Goal: Task Accomplishment & Management: Use online tool/utility

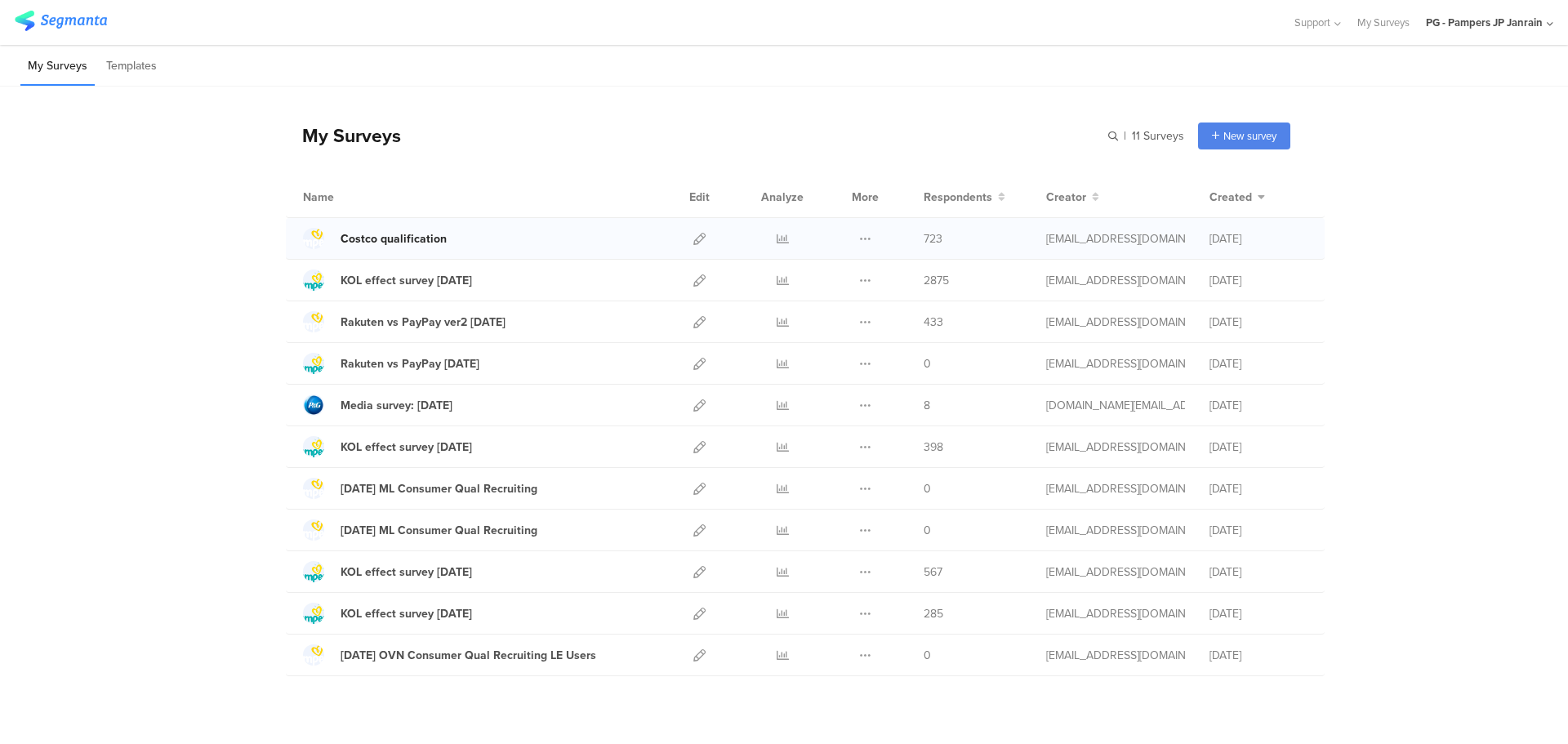
click at [371, 235] on div "Costco qualification" at bounding box center [393, 238] width 106 height 17
click at [776, 240] on icon at bounding box center [782, 239] width 12 height 12
click at [1246, 133] on span "New survey" at bounding box center [1250, 136] width 53 height 16
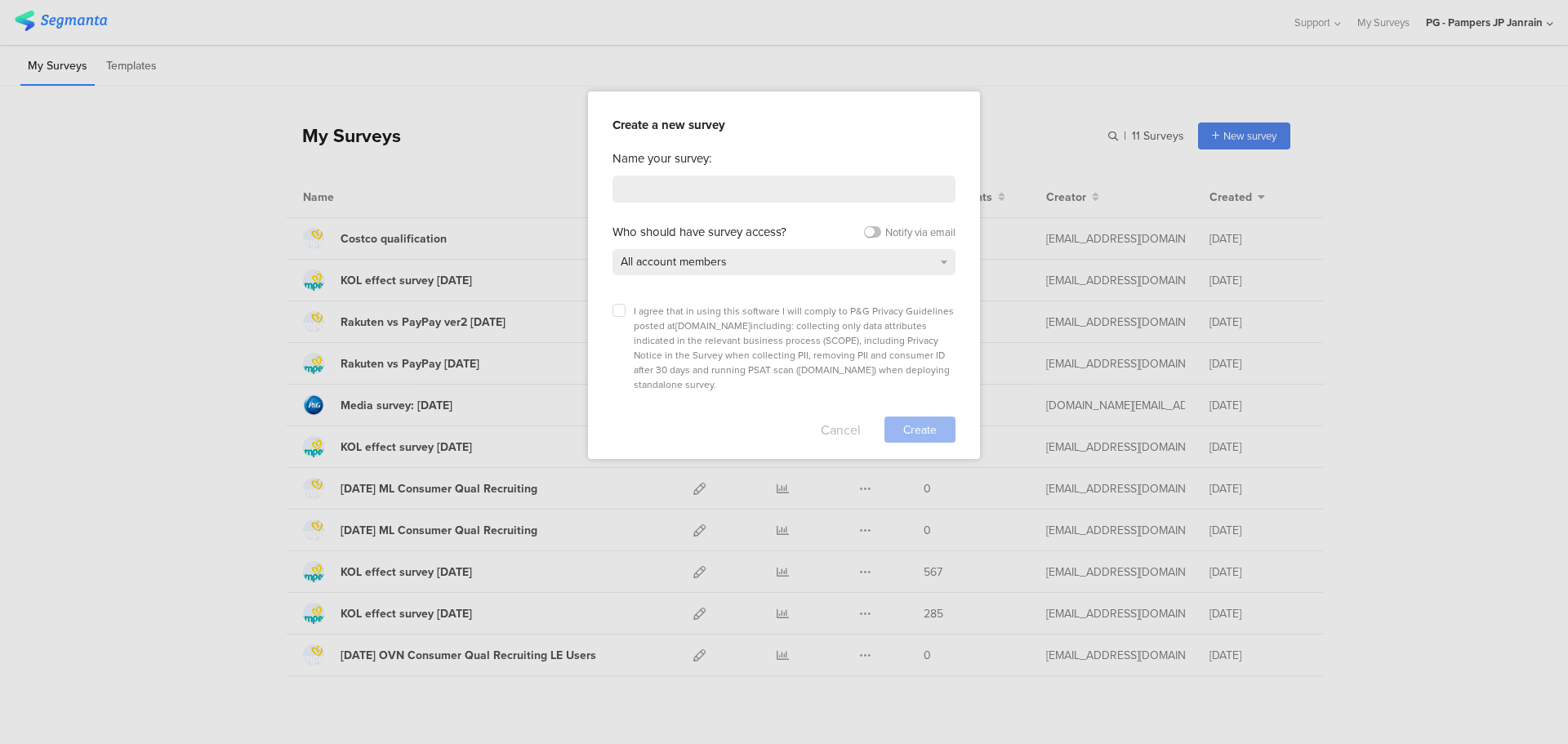
click at [853, 416] on button "Cancel" at bounding box center [840, 429] width 40 height 27
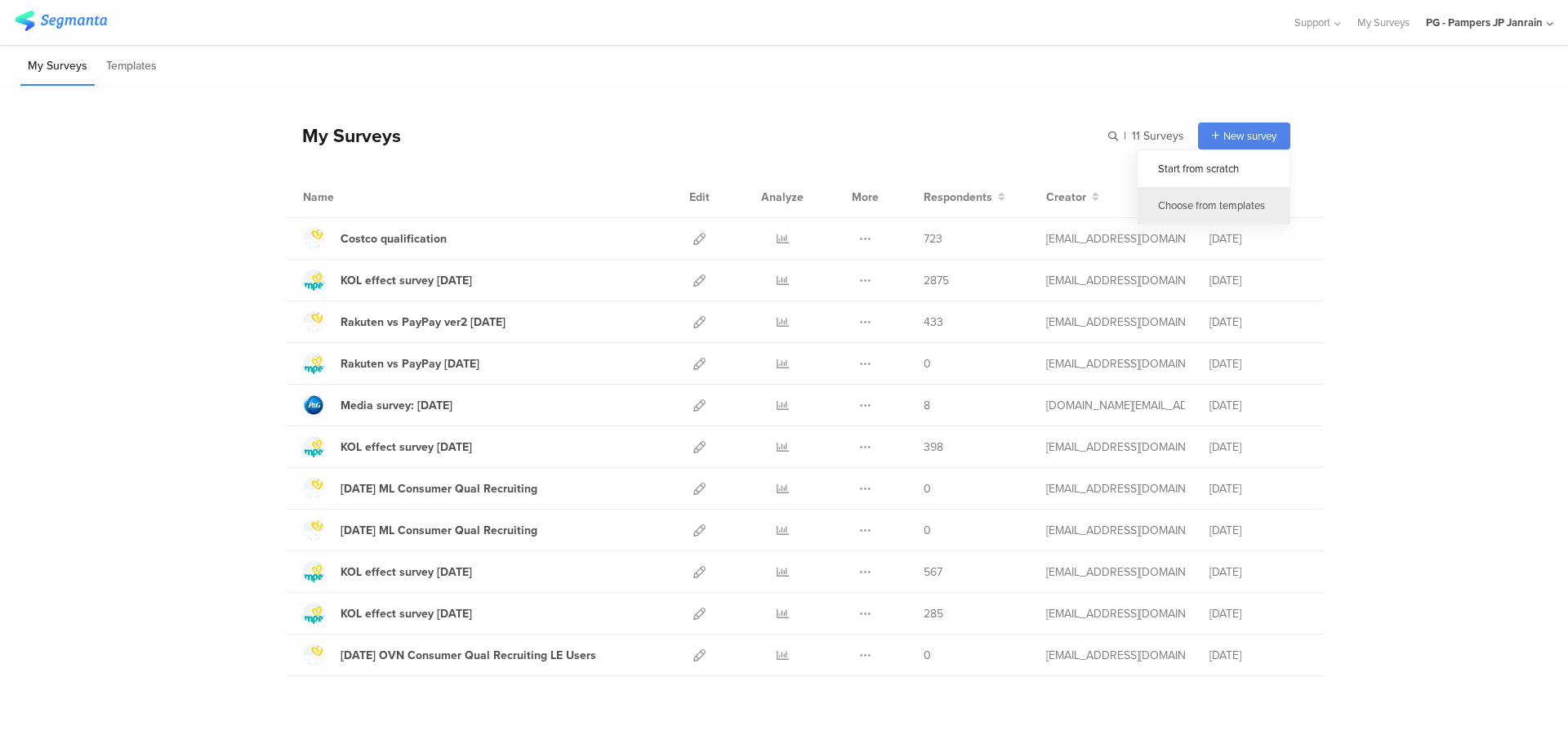
click at [1199, 204] on div "Choose from templates" at bounding box center [1214, 206] width 152 height 37
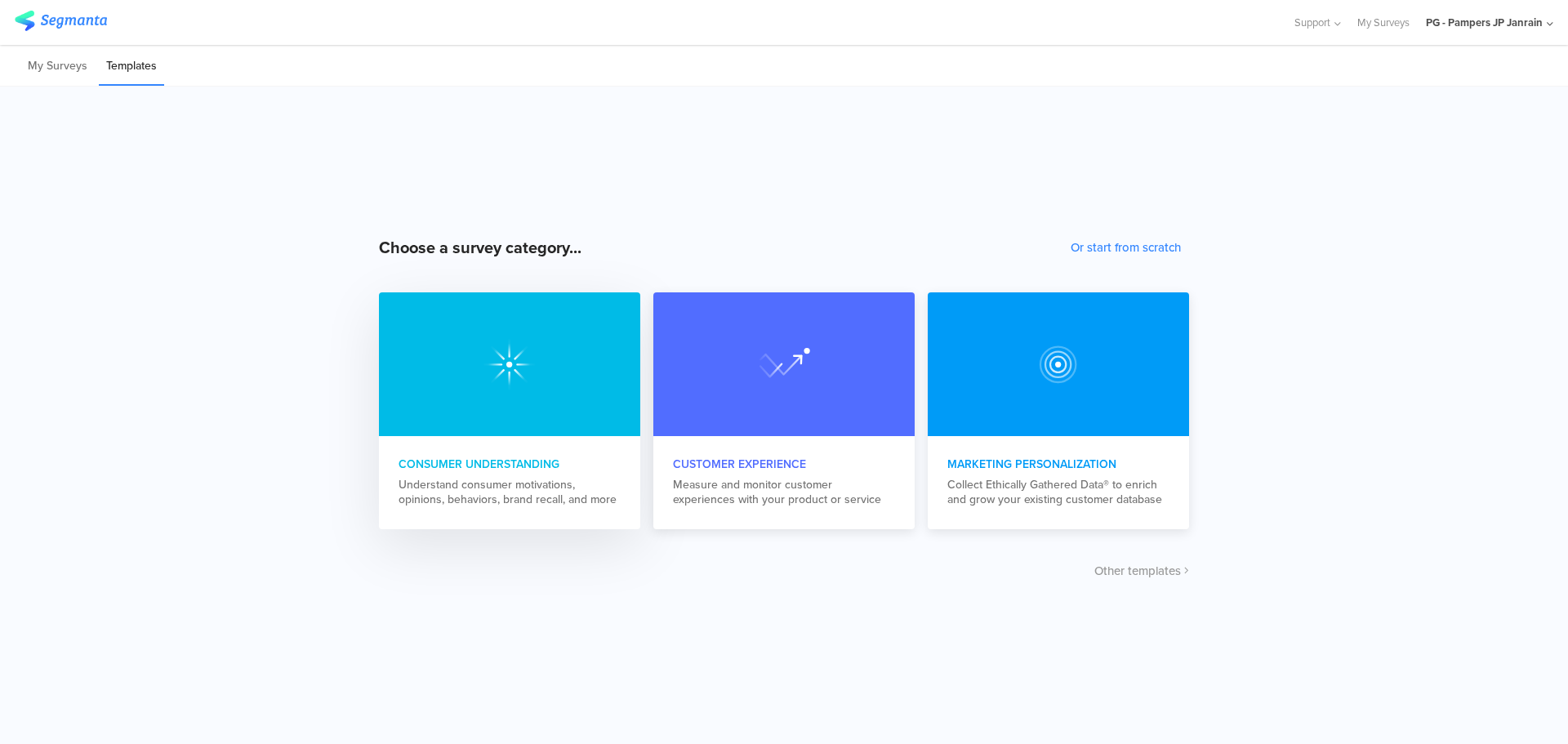
click at [531, 447] on div "Consumer Understanding Understand consumer motivations, opinions, behaviors, br…" at bounding box center [510, 481] width 262 height 91
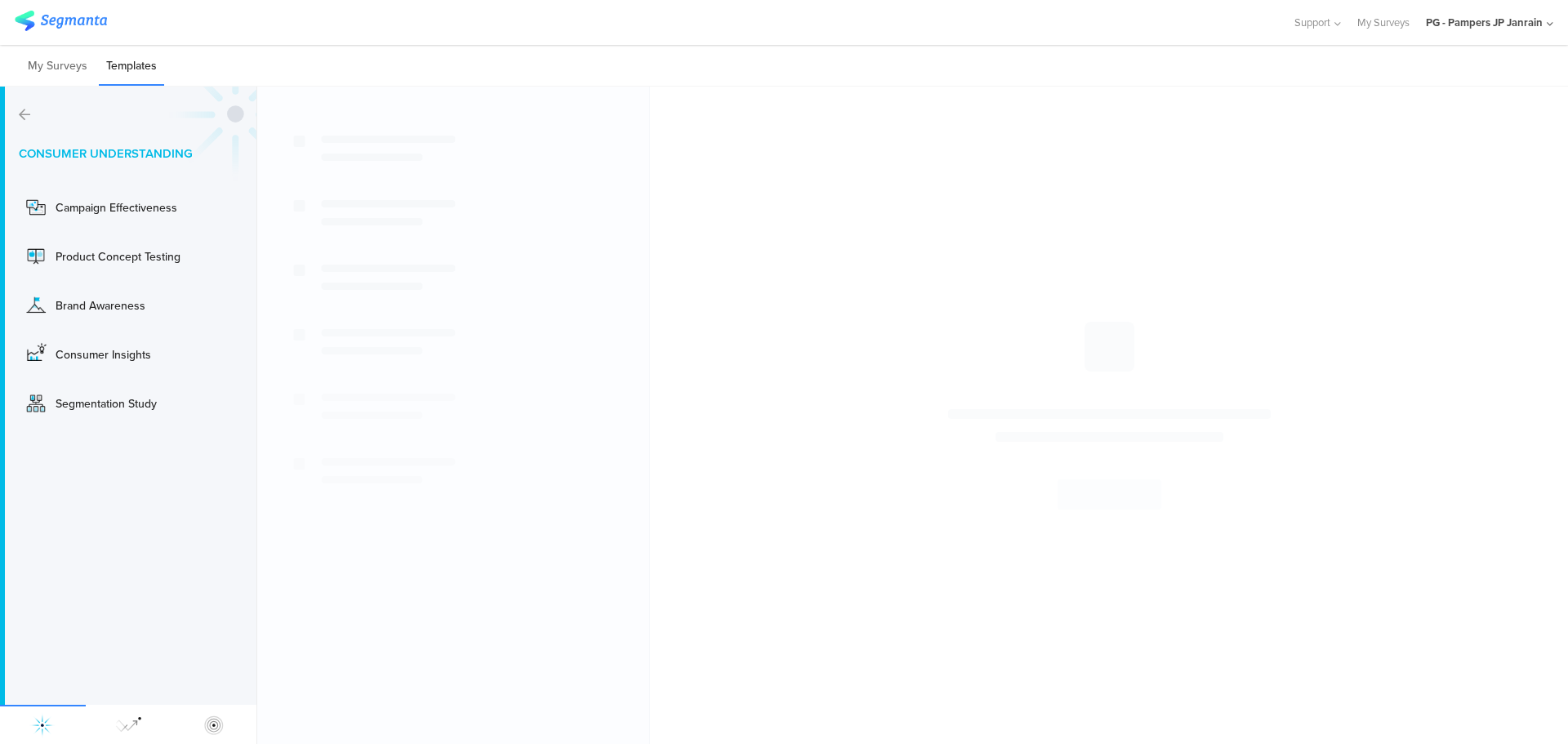
click at [26, 113] on icon at bounding box center [24, 114] width 11 height 13
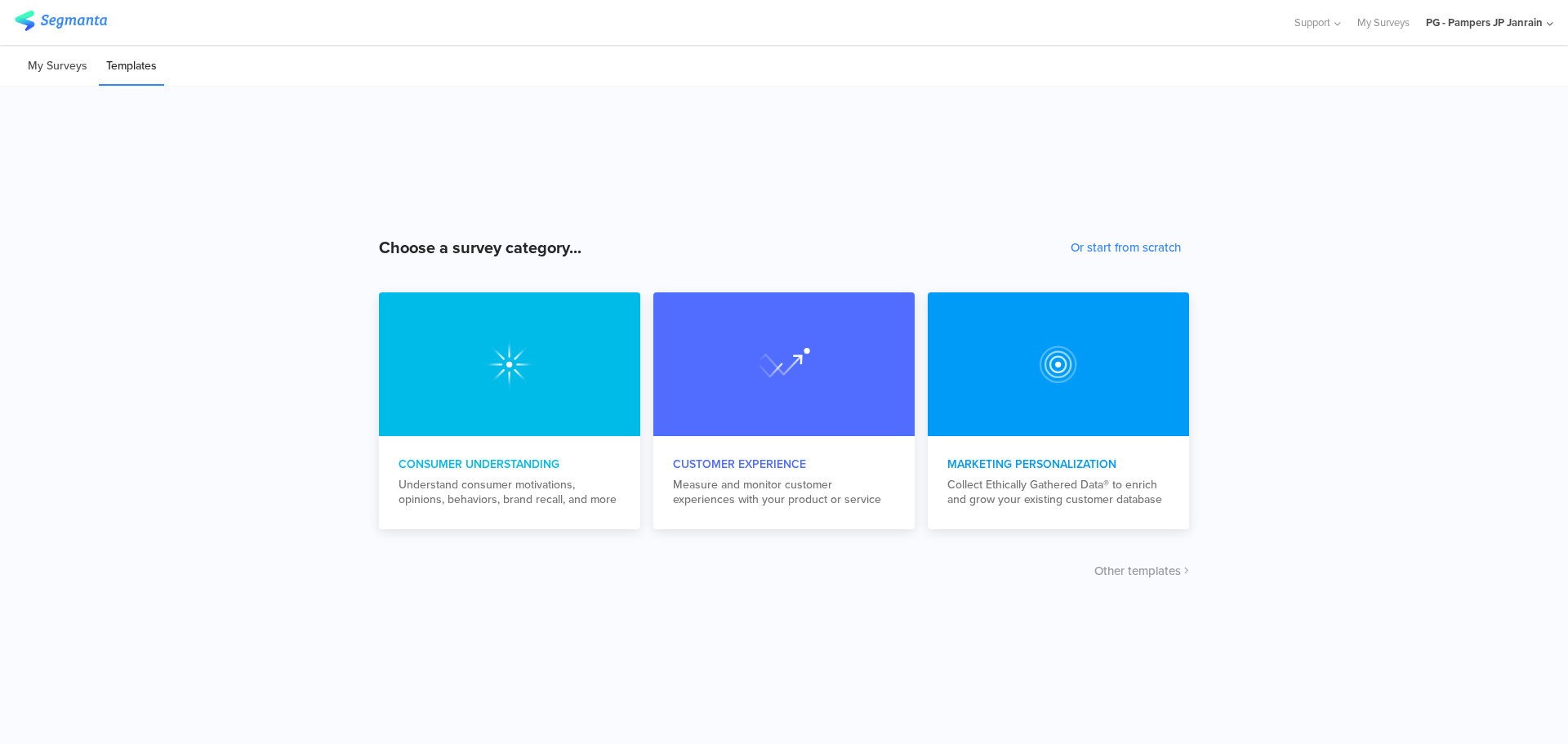
click at [76, 76] on li "My Surveys" at bounding box center [57, 66] width 74 height 38
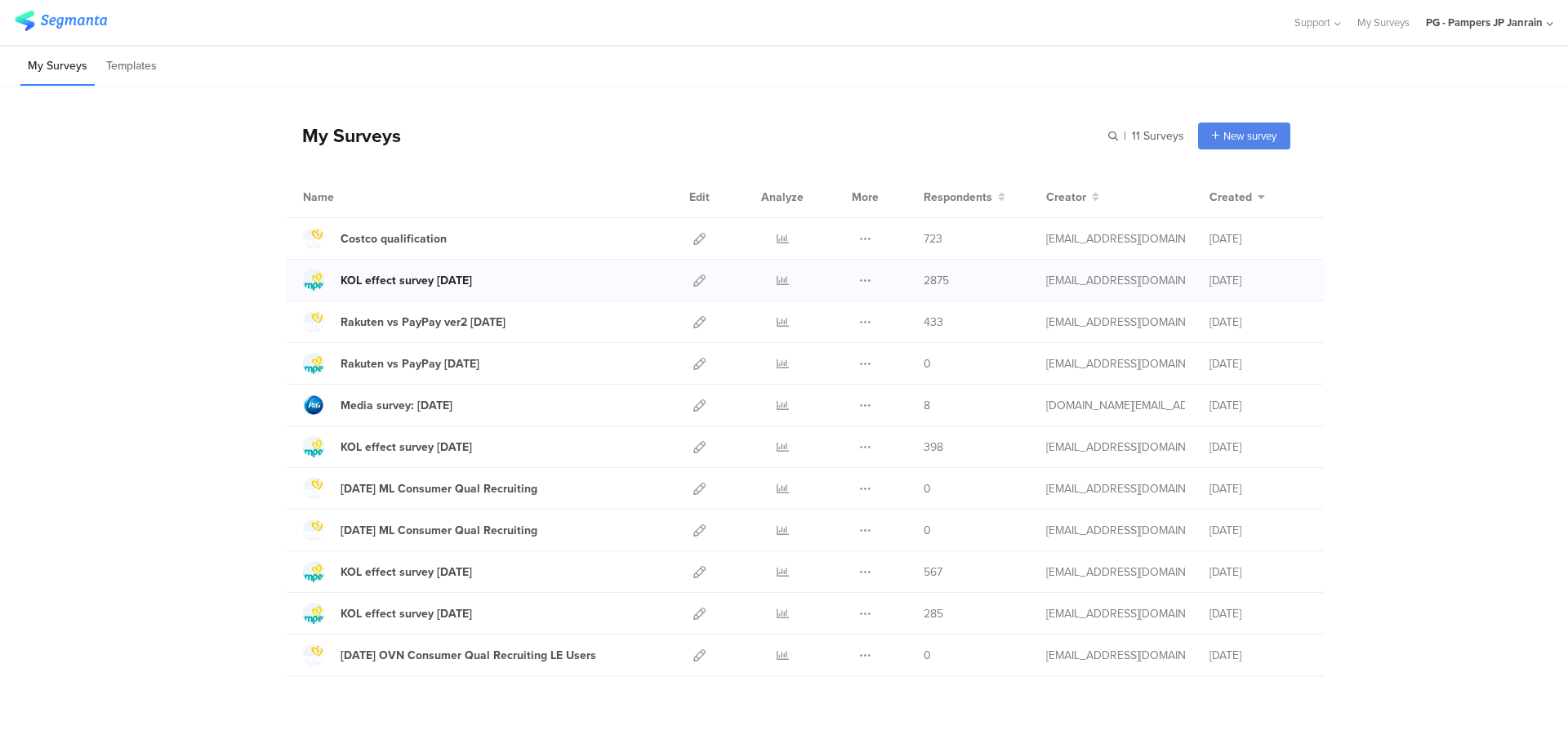
click at [397, 276] on div "KOL effect survey [DATE]" at bounding box center [406, 280] width 132 height 17
click at [693, 289] on link at bounding box center [699, 280] width 12 height 41
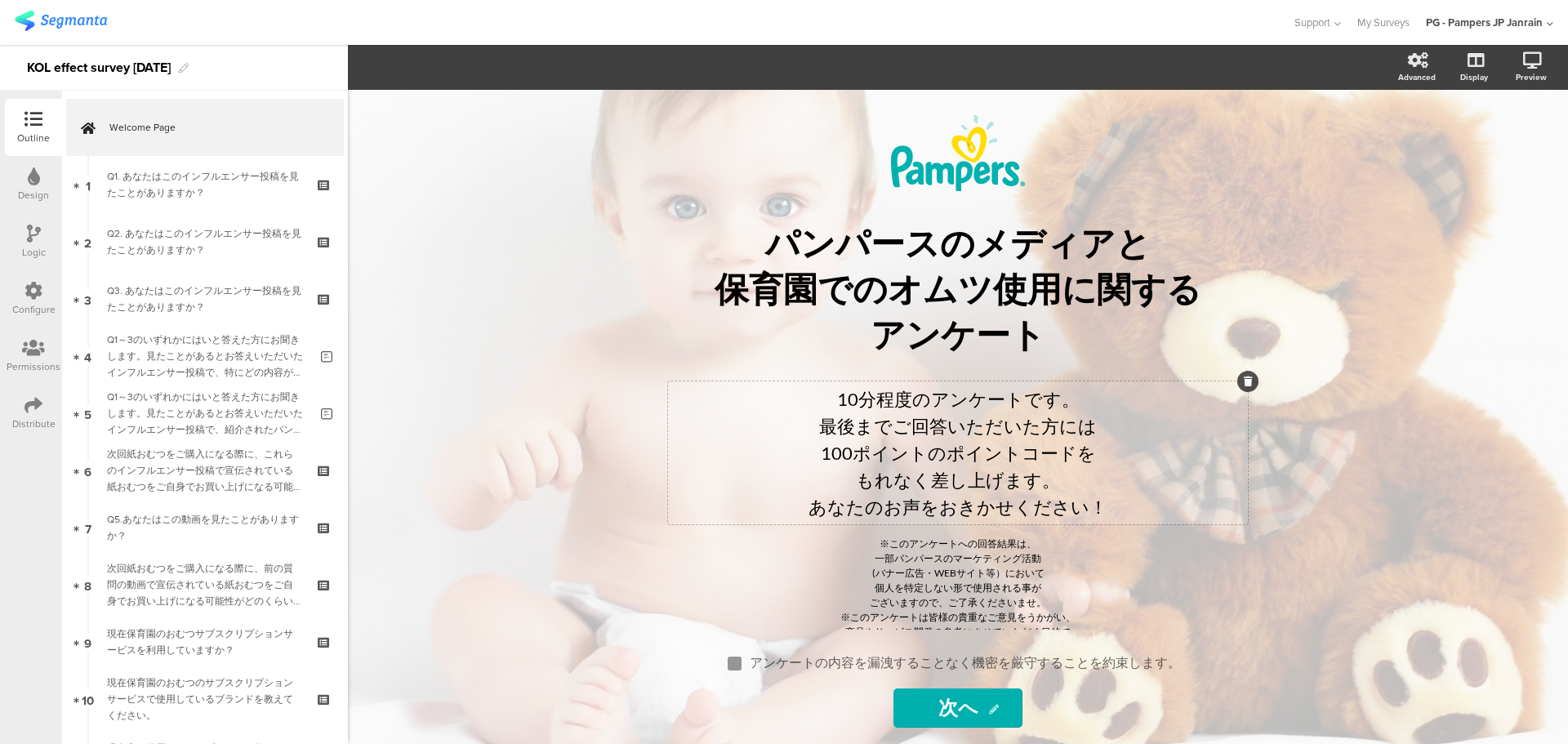
scroll to position [139, 0]
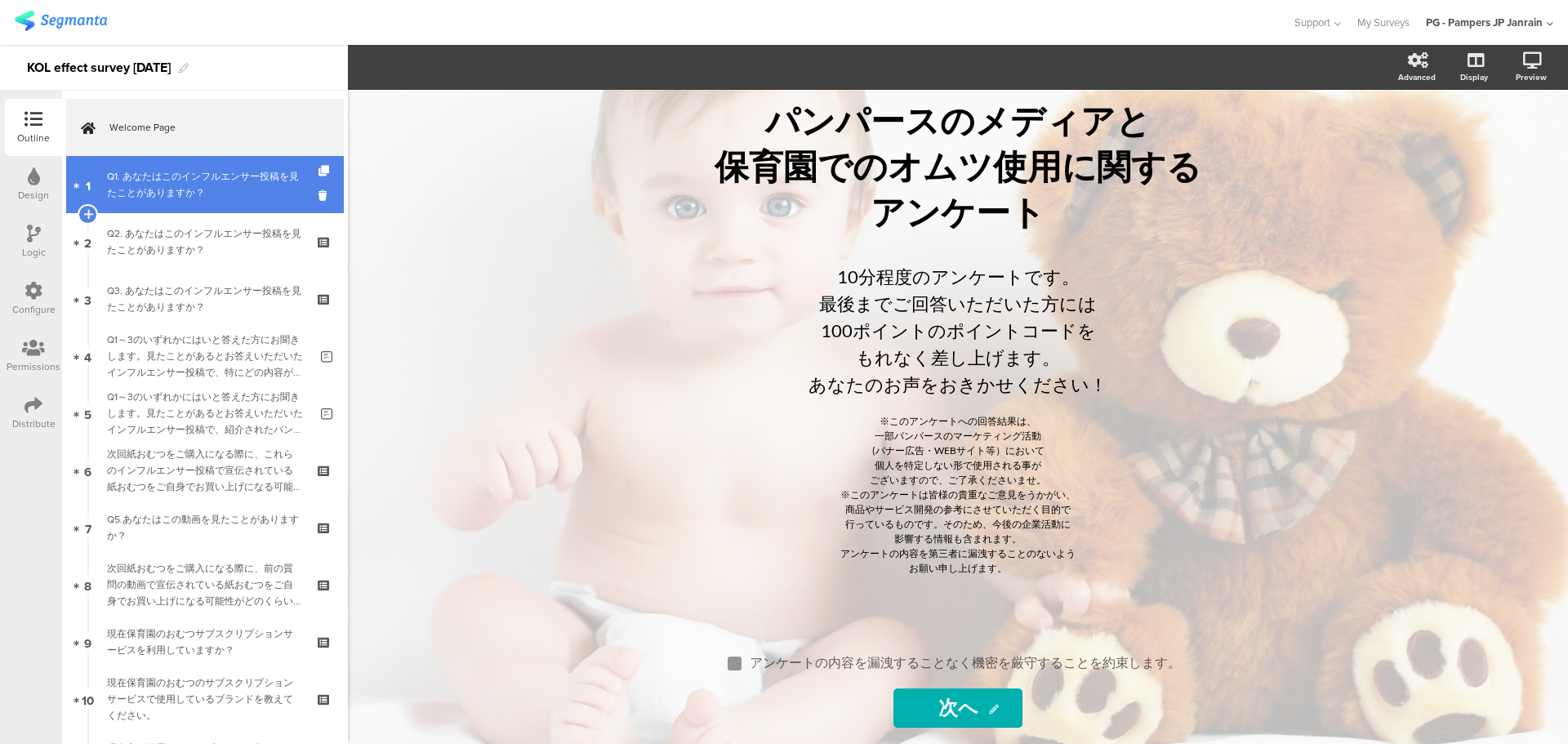
click at [176, 201] on link "1 Q1. あなたはこのインフルエンサー投稿を見たことがありますか？" at bounding box center [205, 184] width 278 height 57
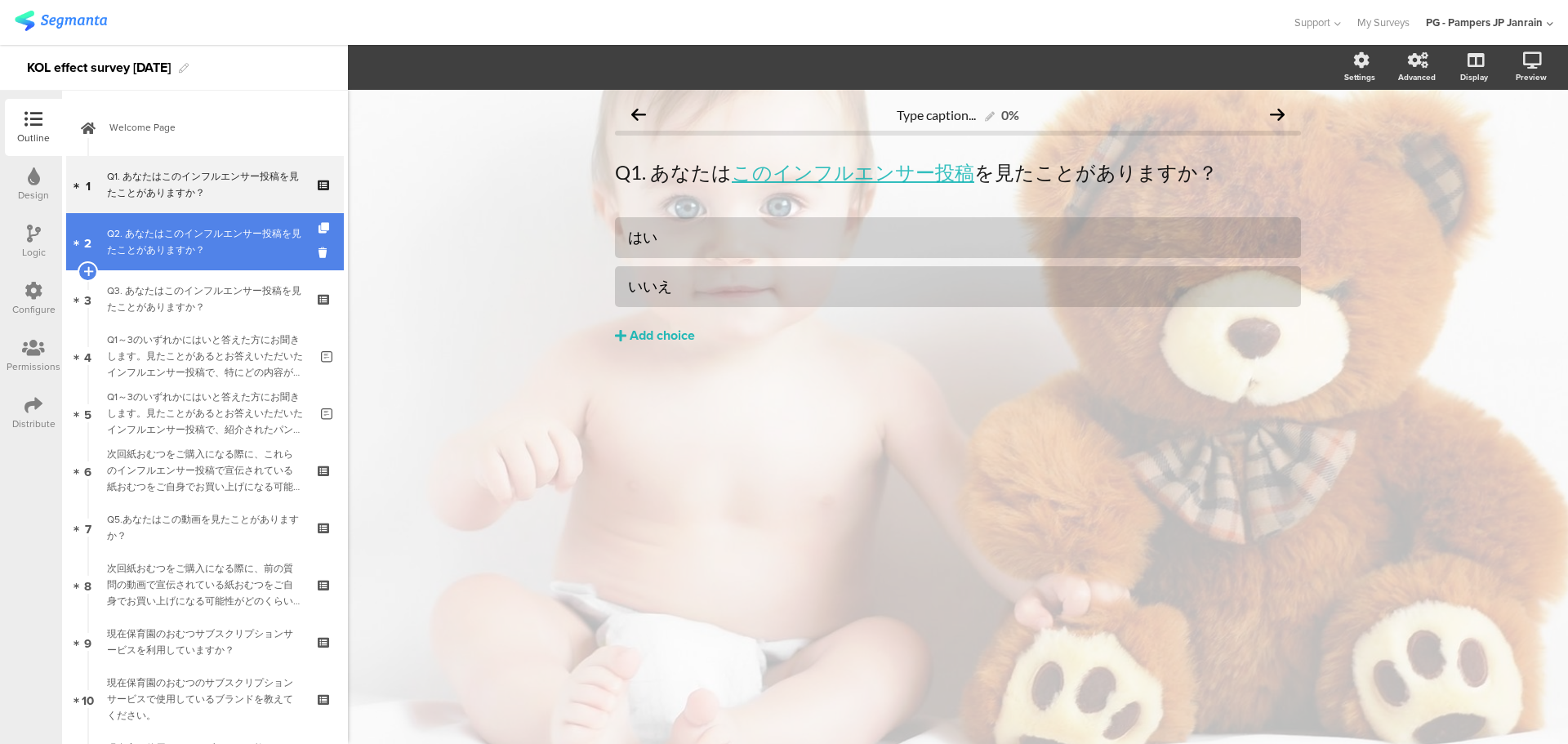
click at [177, 241] on div "Q2. あなたはこのインフルエンサー投稿を見たことがありますか？" at bounding box center [204, 241] width 195 height 33
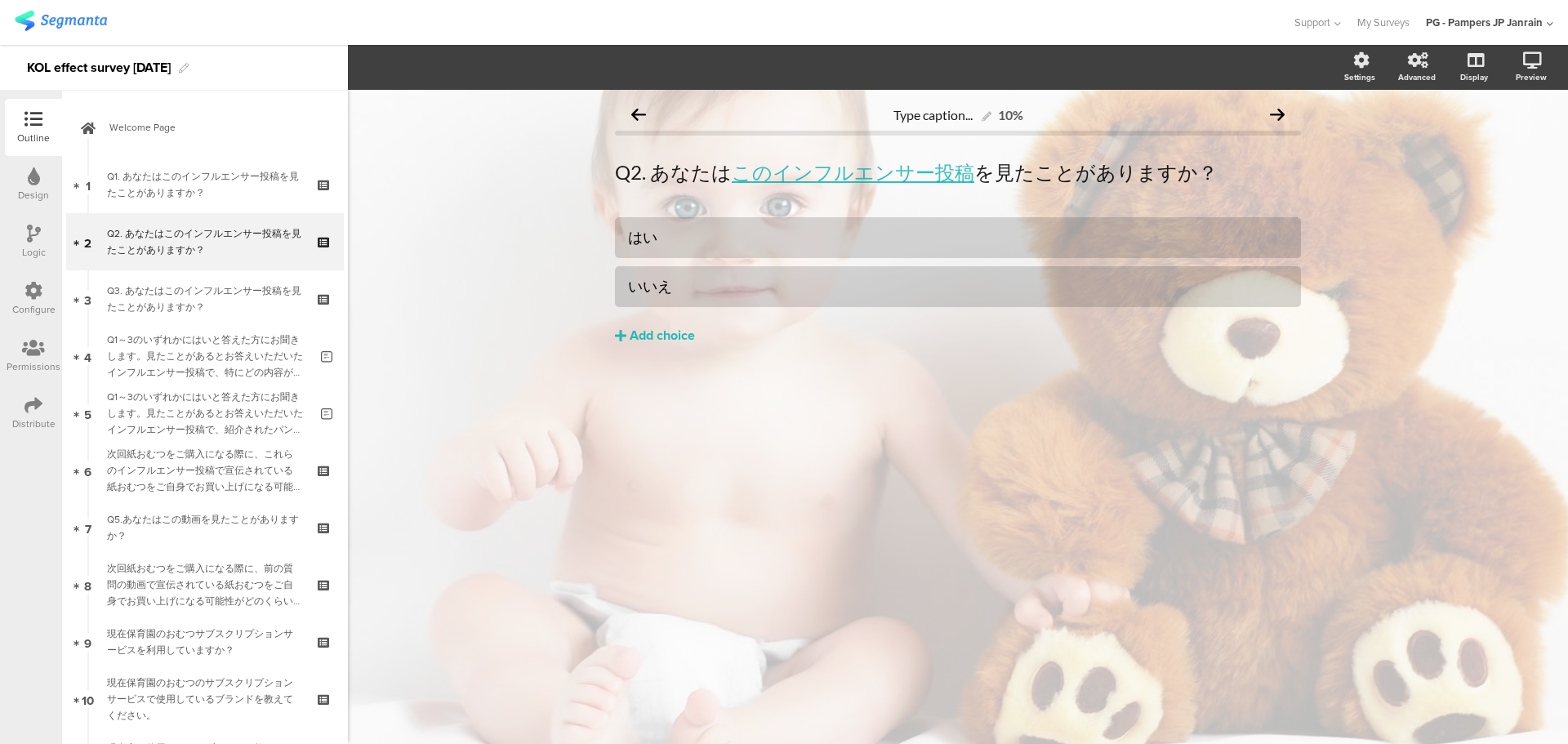
click at [41, 181] on div "Design" at bounding box center [34, 184] width 57 height 57
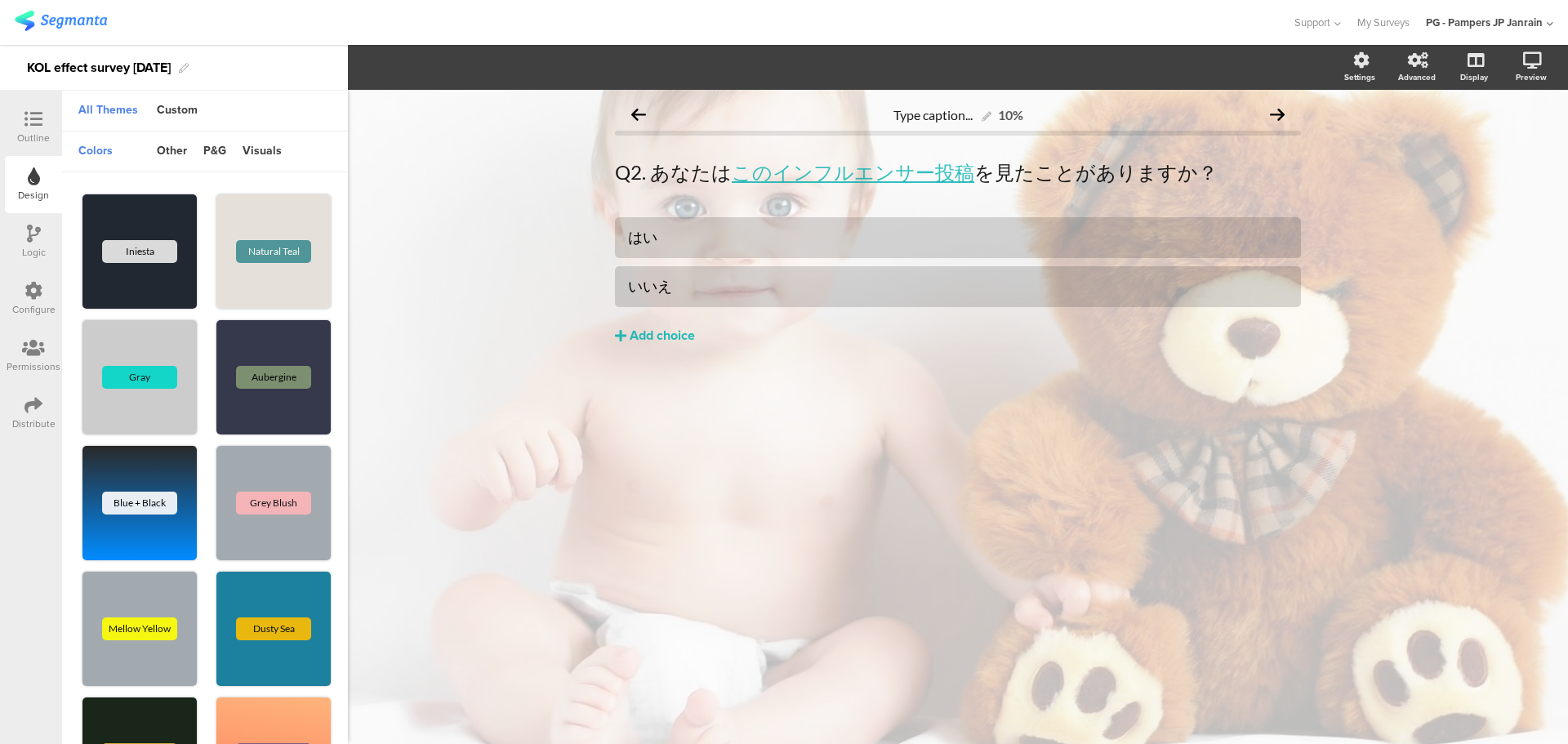
click at [34, 245] on div "Logic" at bounding box center [34, 252] width 24 height 15
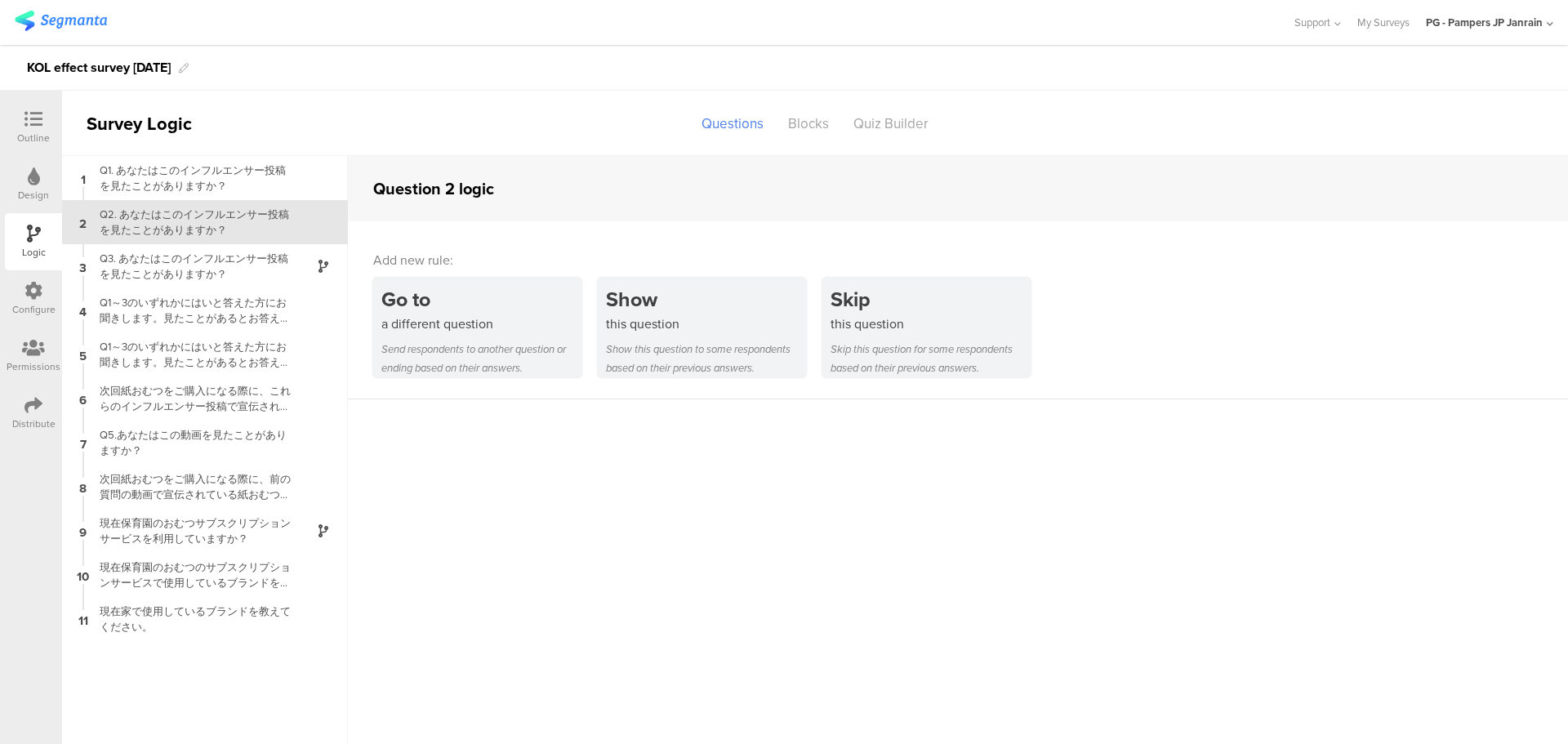
click at [41, 300] on div at bounding box center [34, 292] width 18 height 20
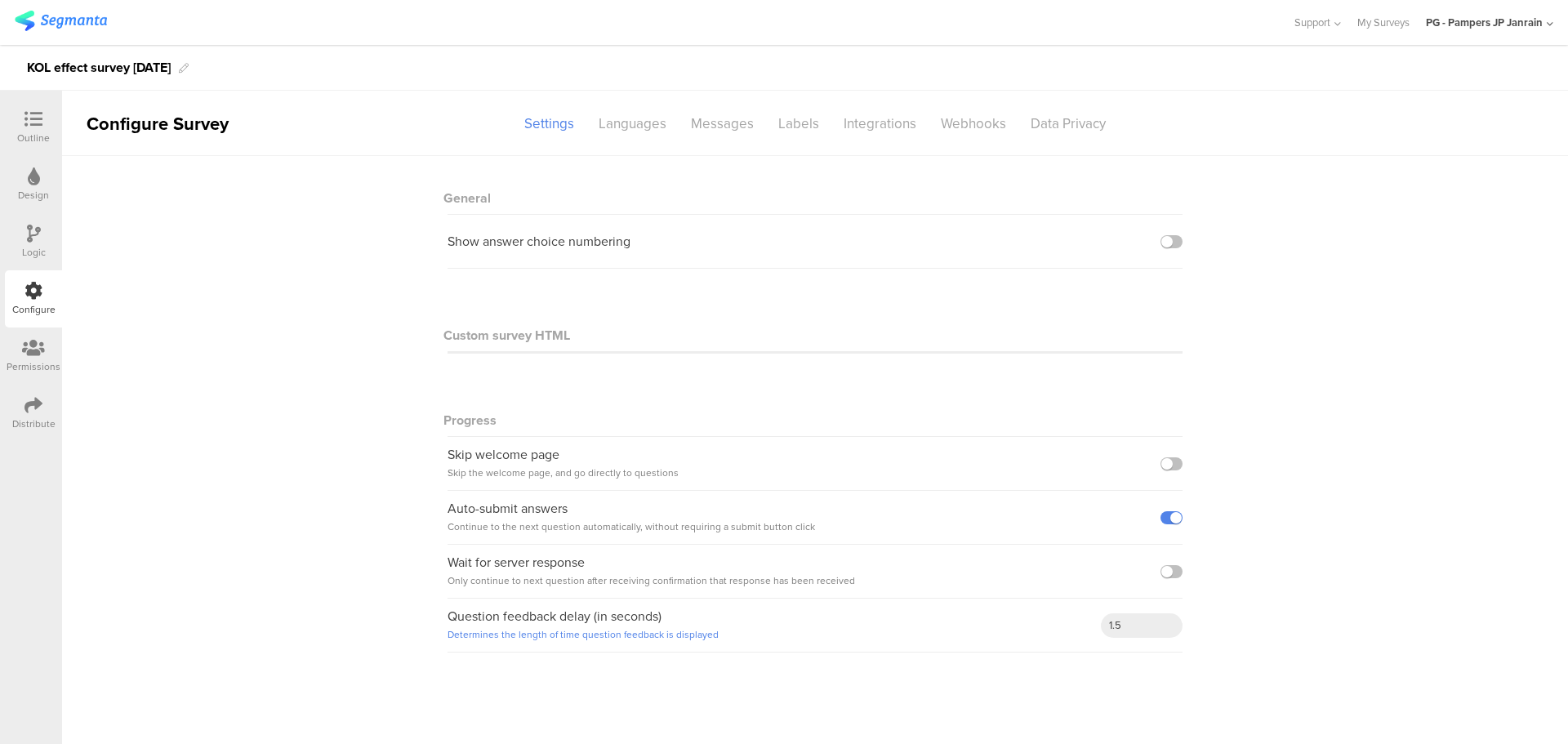
click at [36, 354] on icon at bounding box center [34, 347] width 23 height 18
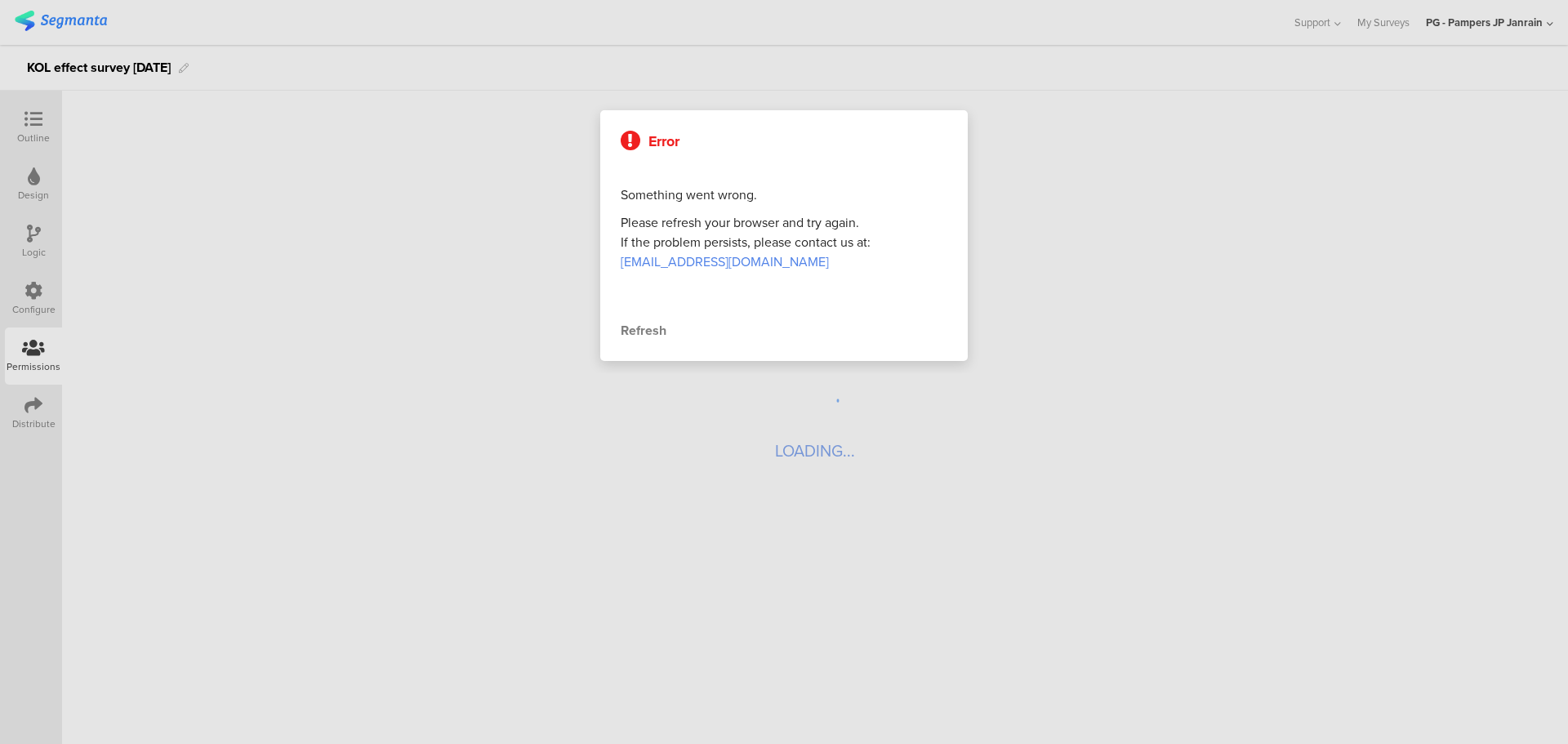
click at [32, 137] on div at bounding box center [784, 372] width 1568 height 744
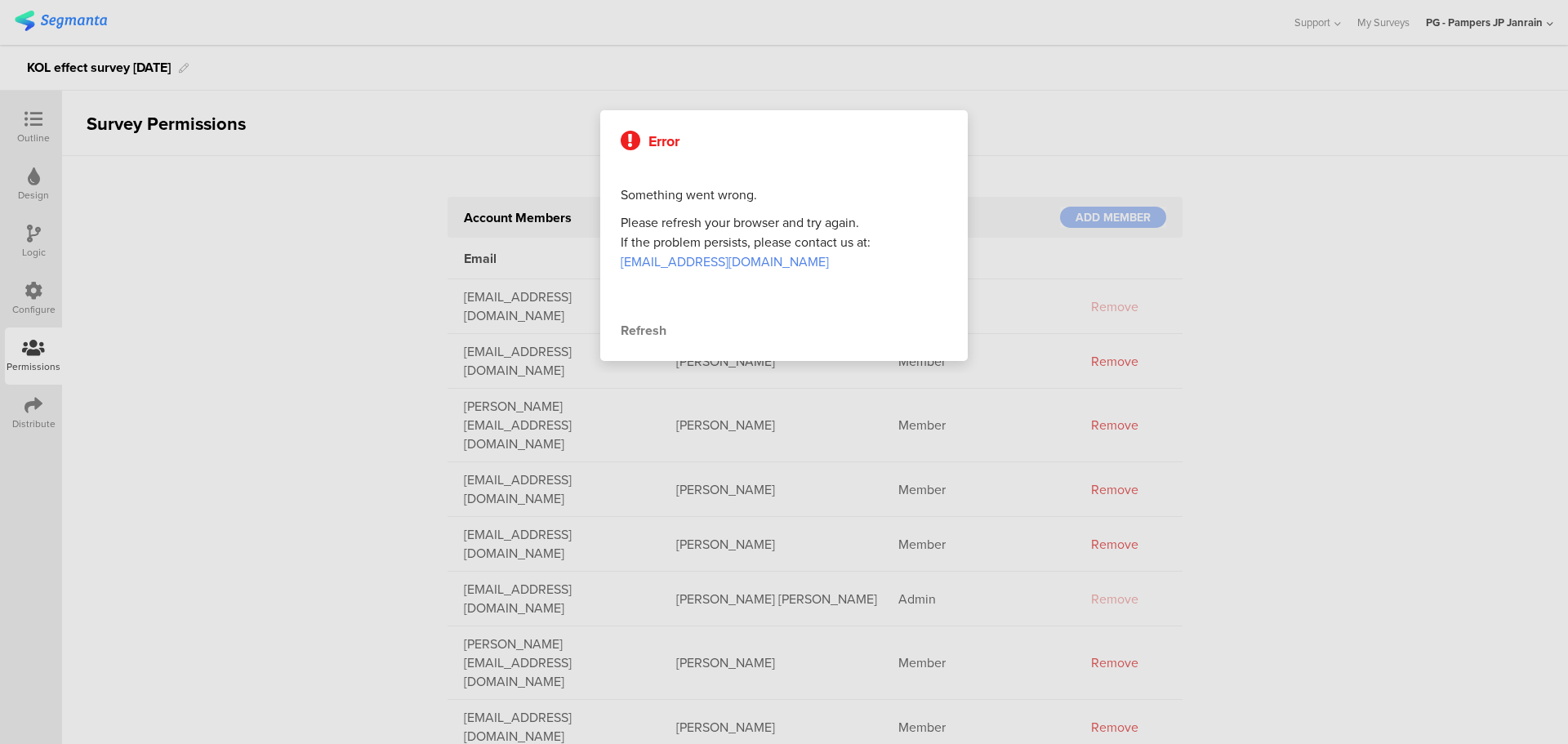
click at [25, 177] on div at bounding box center [784, 372] width 1568 height 744
click at [641, 336] on div "Refresh" at bounding box center [783, 330] width 326 height 19
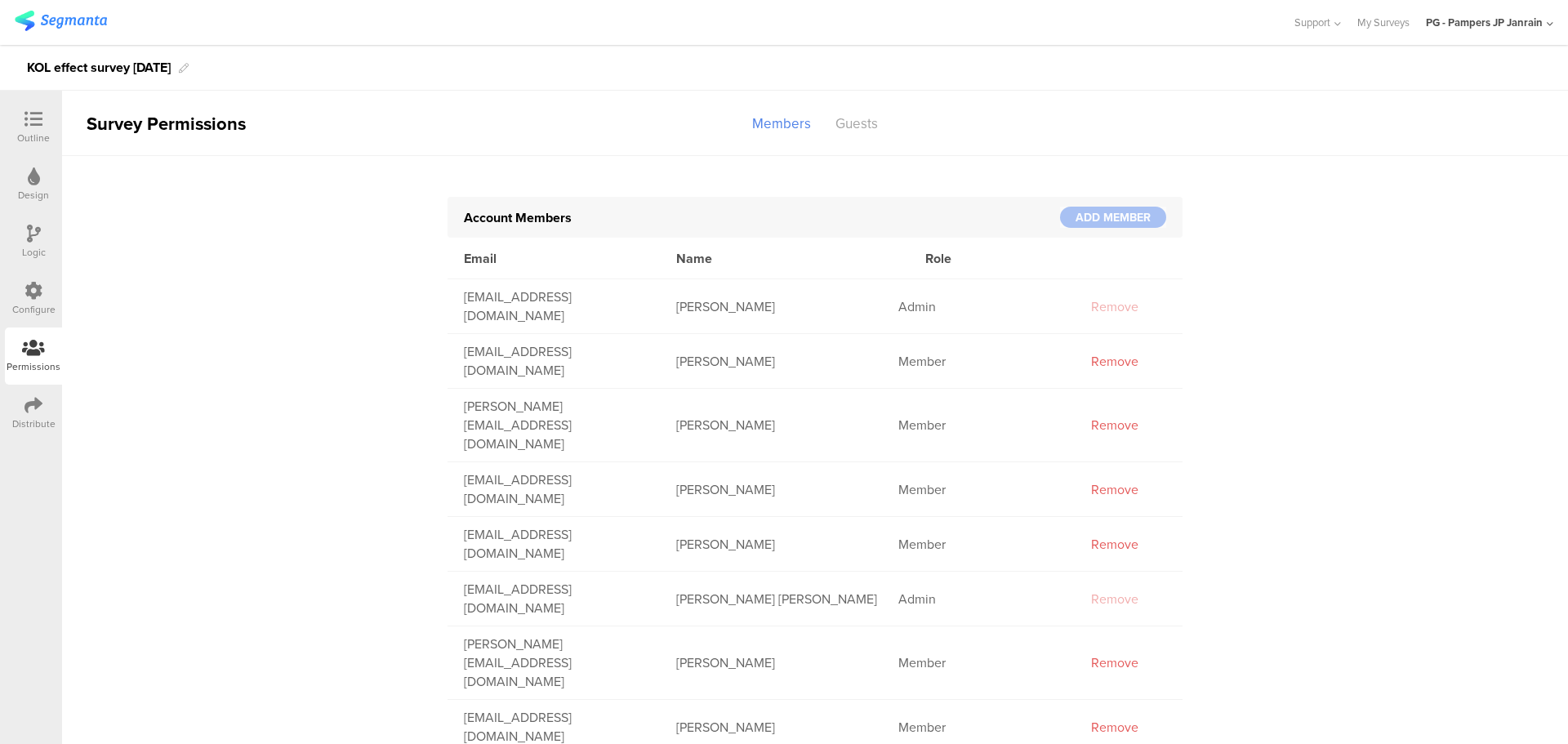
click at [42, 123] on div at bounding box center [33, 120] width 33 height 20
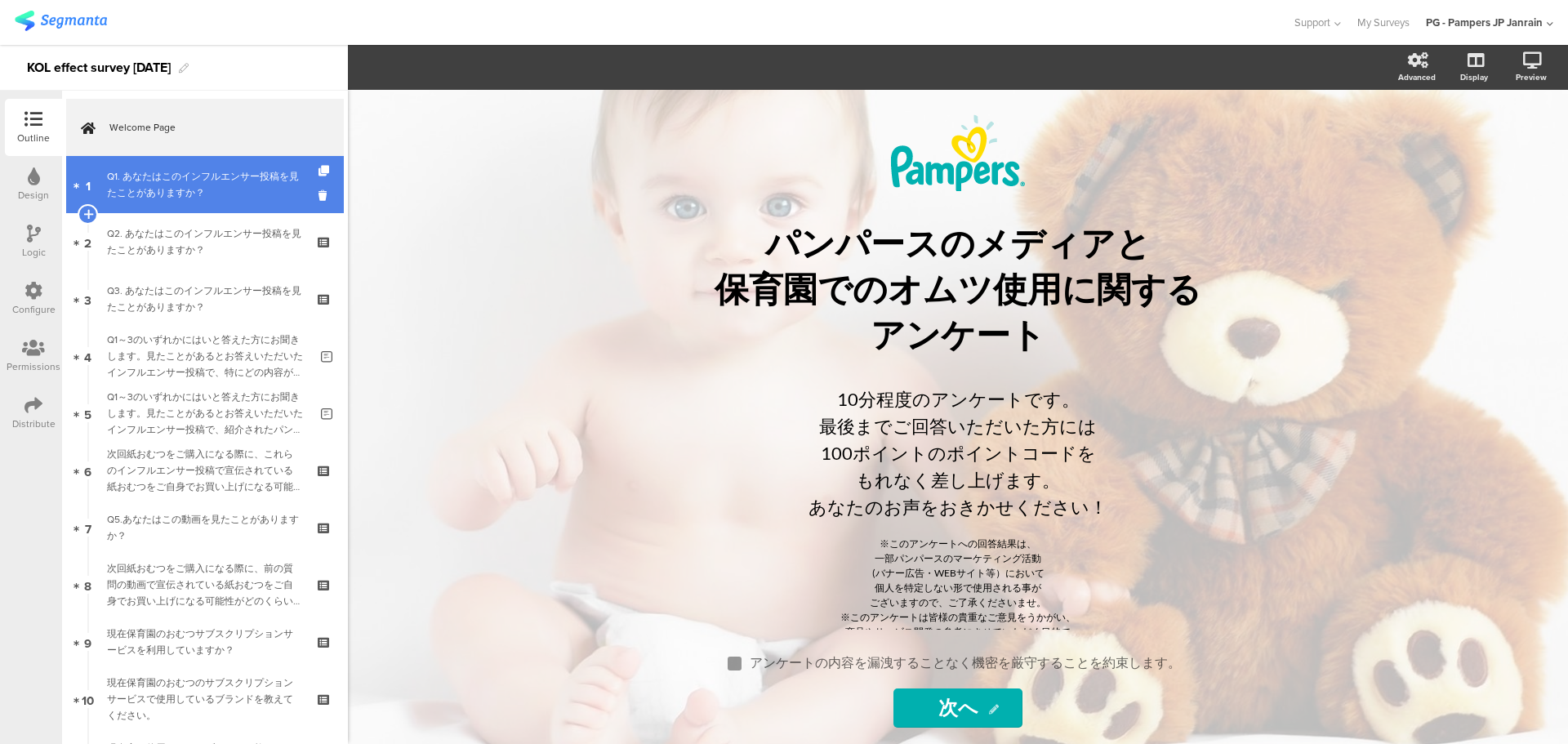
click at [154, 194] on div "Q1. あなたはこのインフルエンサー投稿を見たことがありますか？" at bounding box center [204, 184] width 195 height 33
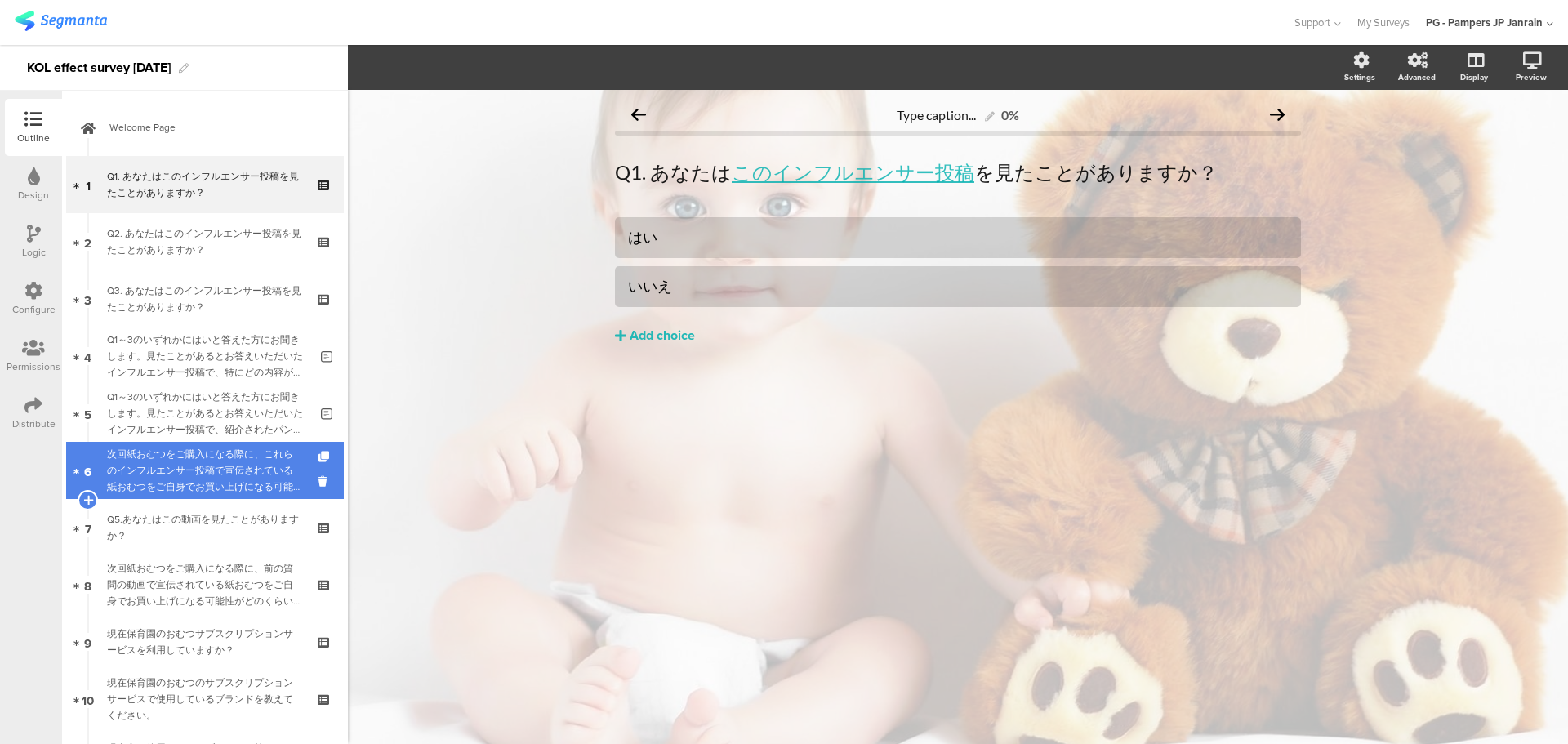
scroll to position [192, 0]
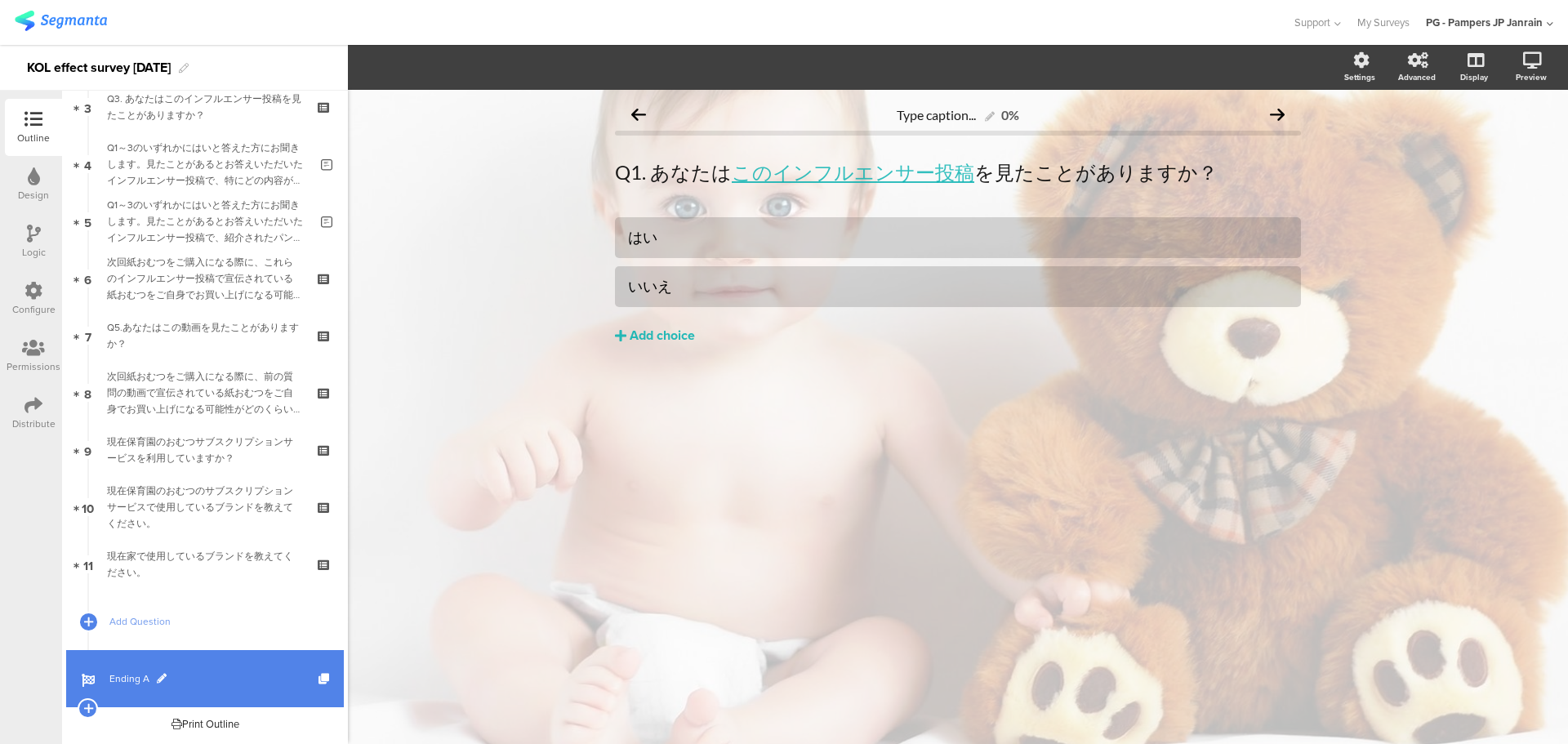
click at [121, 679] on span "Ending A" at bounding box center [214, 678] width 209 height 16
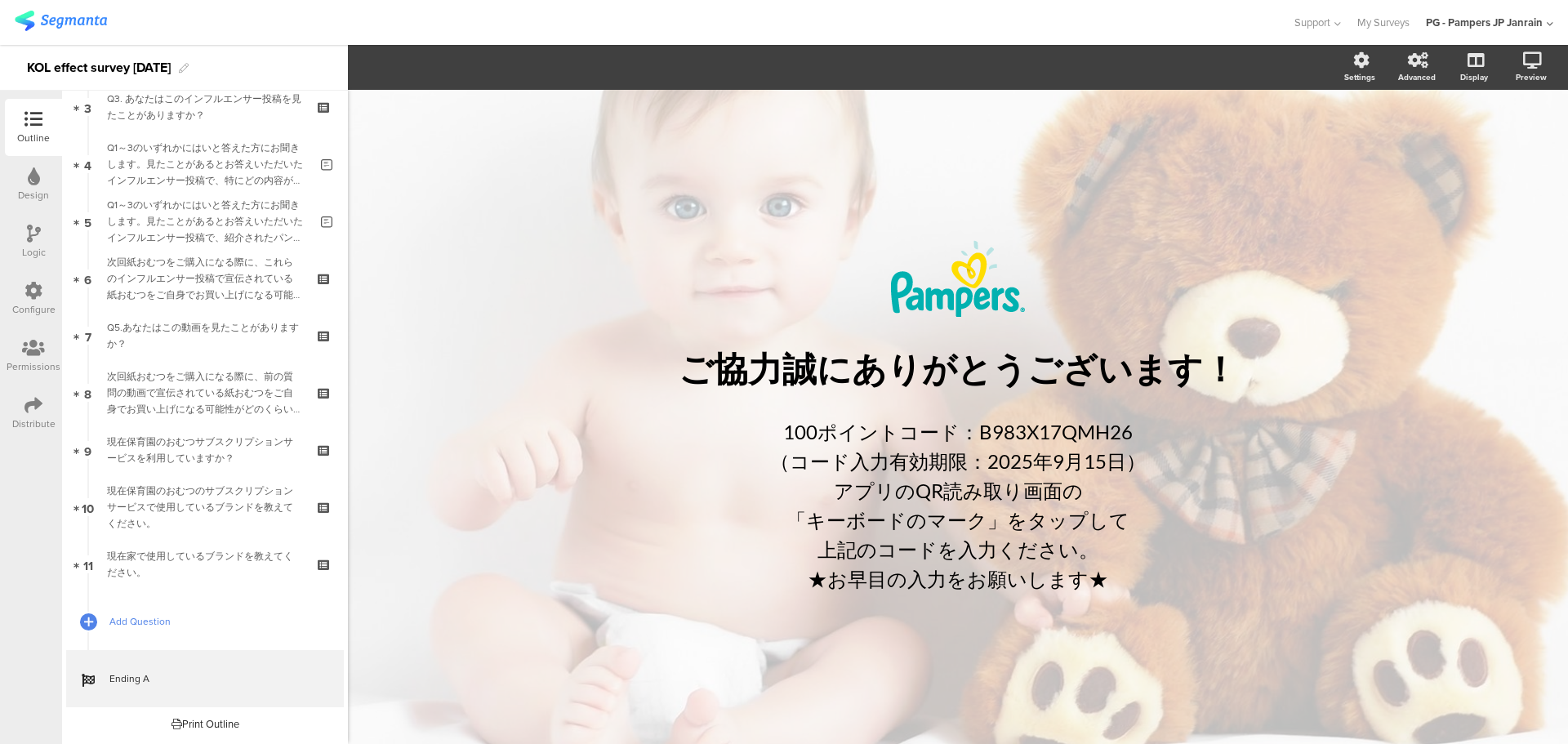
click at [141, 624] on span "Add Question" at bounding box center [214, 621] width 209 height 16
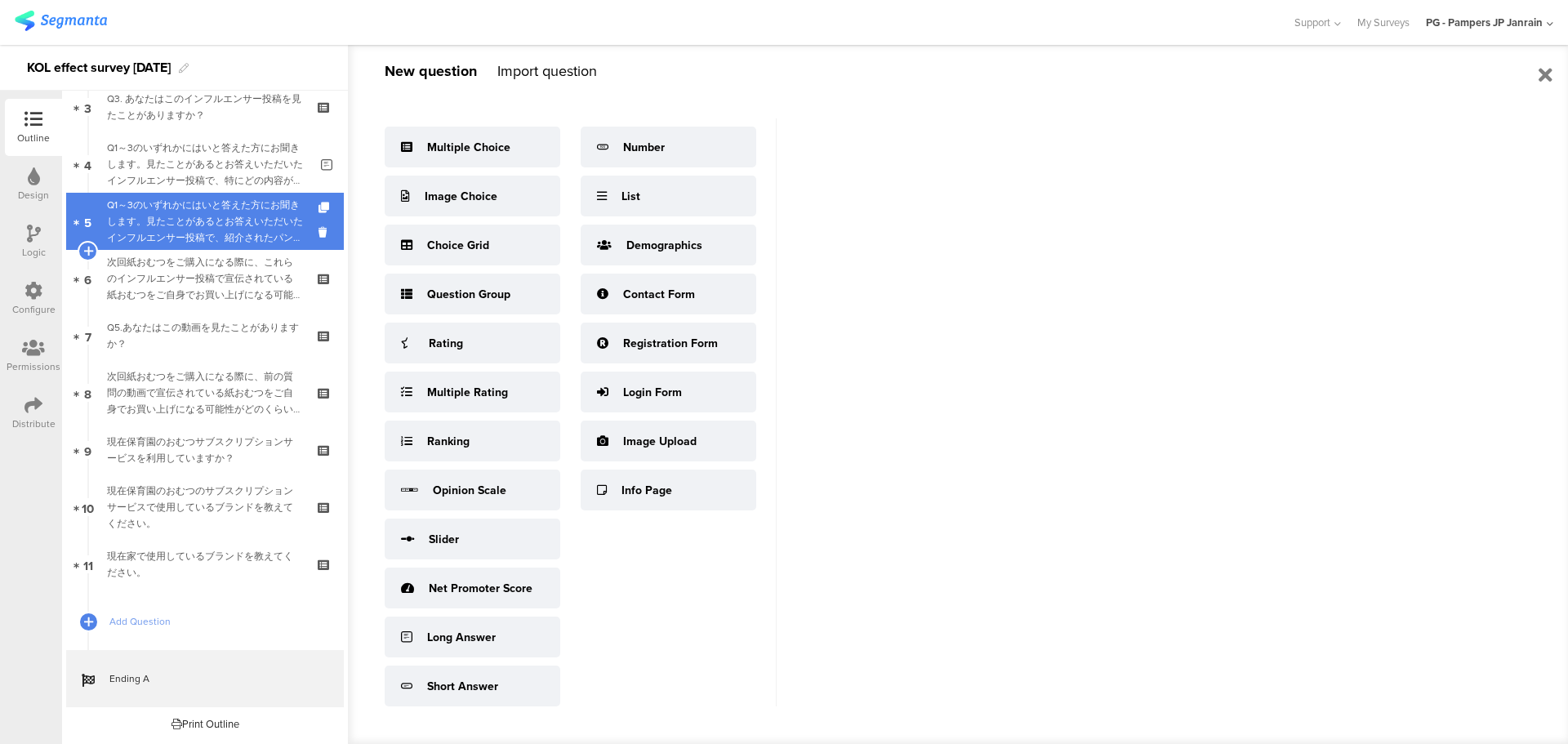
scroll to position [81, 0]
